Goal: Task Accomplishment & Management: Manage account settings

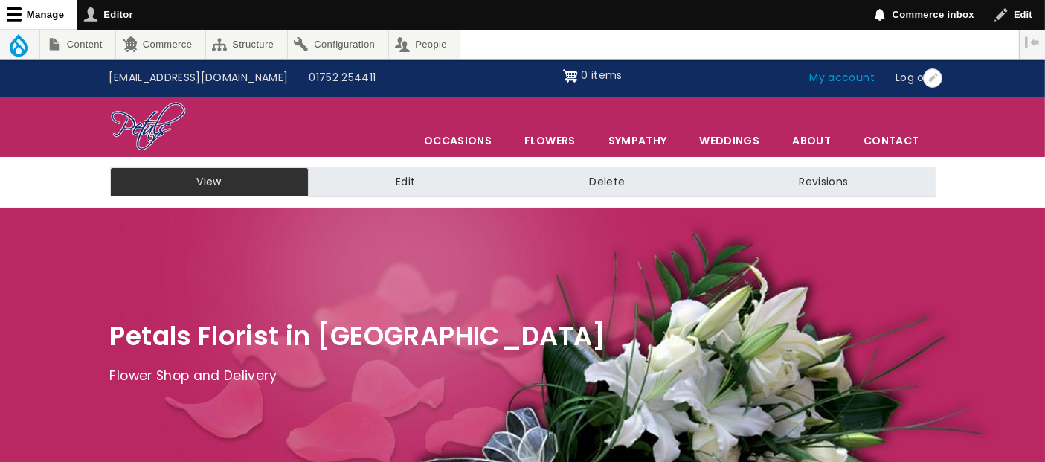
click at [830, 73] on link "My account" at bounding box center [842, 78] width 86 height 28
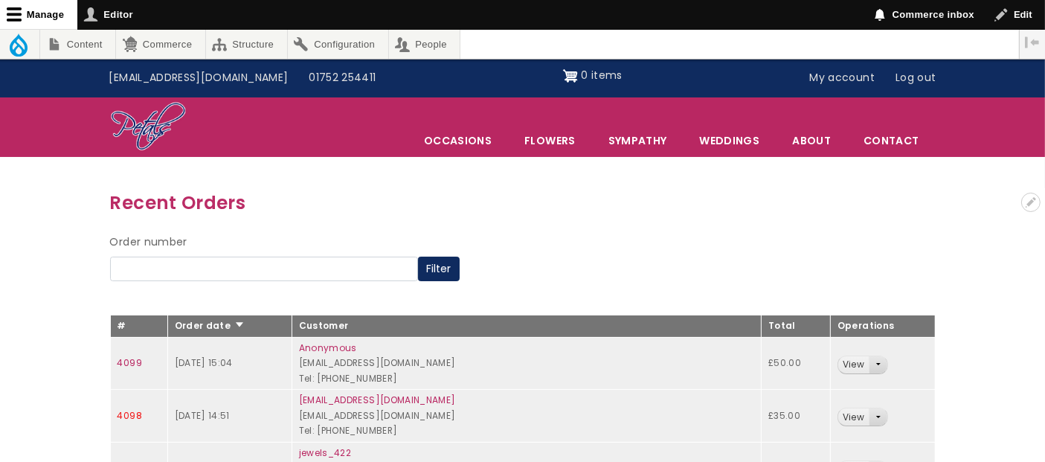
click at [125, 411] on link "4098" at bounding box center [130, 415] width 25 height 13
click at [123, 356] on link "4099" at bounding box center [130, 362] width 25 height 13
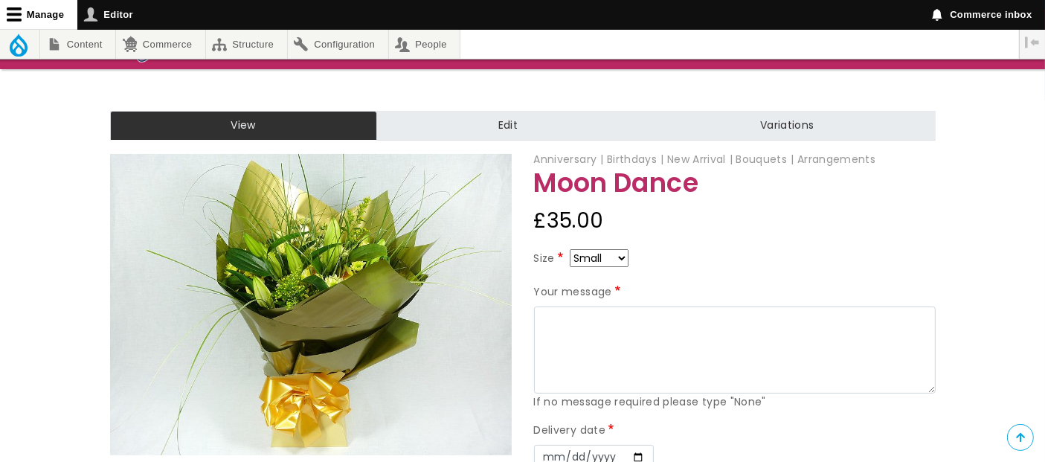
scroll to position [99, 0]
